Goal: Use online tool/utility: Use online tool/utility

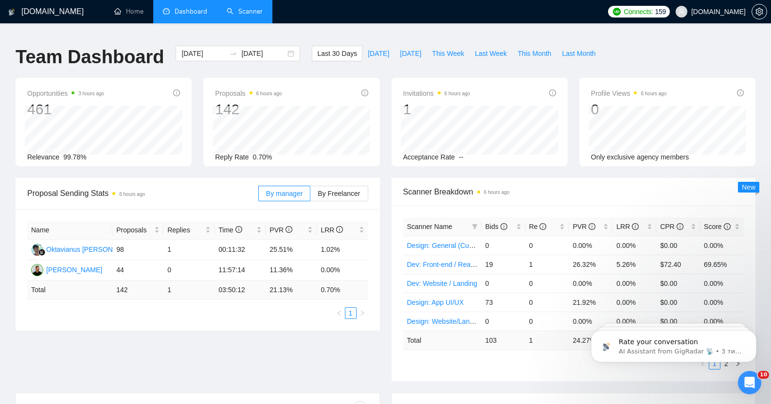
drag, startPoint x: 0, startPoint y: 0, endPoint x: 244, endPoint y: 10, distance: 243.8
click at [244, 10] on link "Scanner" at bounding box center [245, 11] width 36 height 8
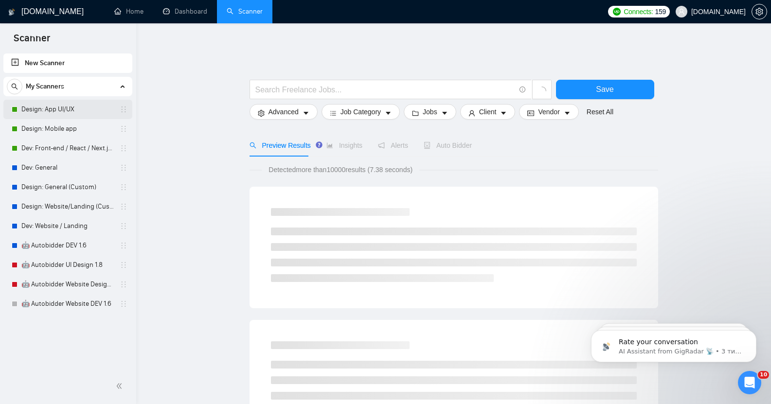
click at [59, 108] on link "Design: App UI/UX" at bounding box center [67, 109] width 92 height 19
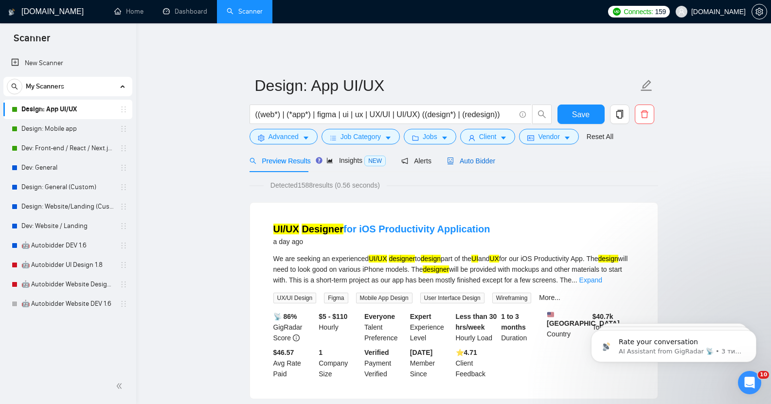
click at [456, 156] on div "Auto Bidder" at bounding box center [471, 161] width 48 height 11
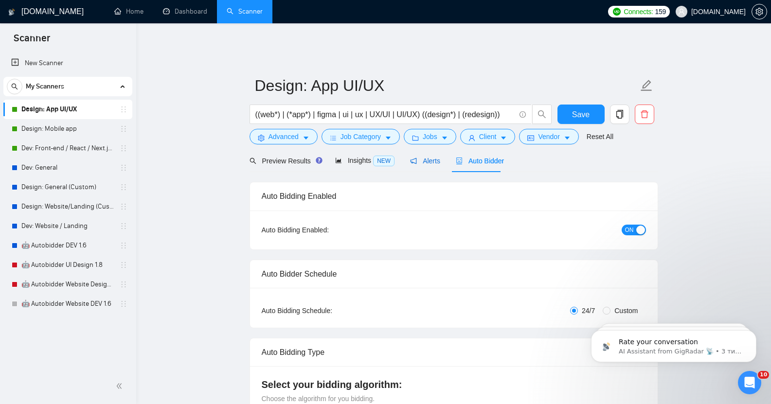
click at [423, 157] on span "Alerts" at bounding box center [425, 161] width 30 height 8
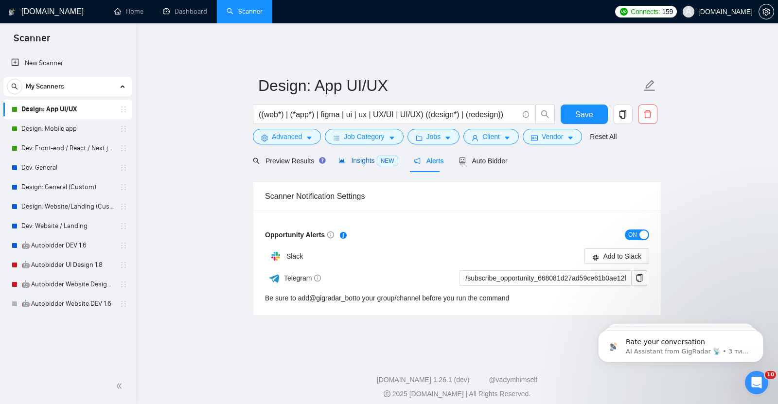
click at [354, 157] on span "Insights NEW" at bounding box center [367, 161] width 59 height 8
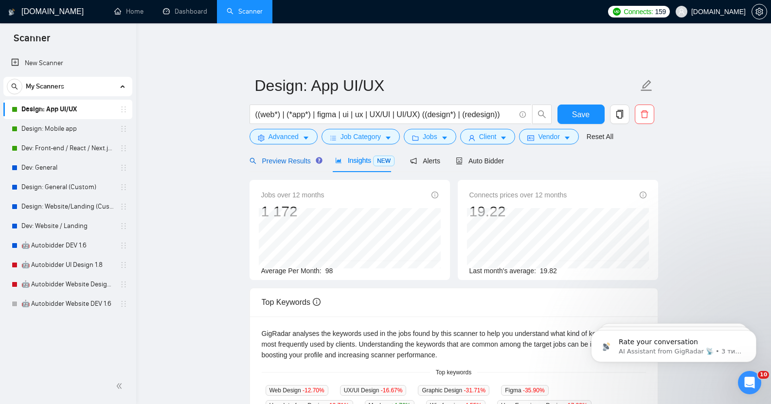
click at [290, 157] on span "Preview Results" at bounding box center [284, 161] width 70 height 8
